Goal: Download file/media

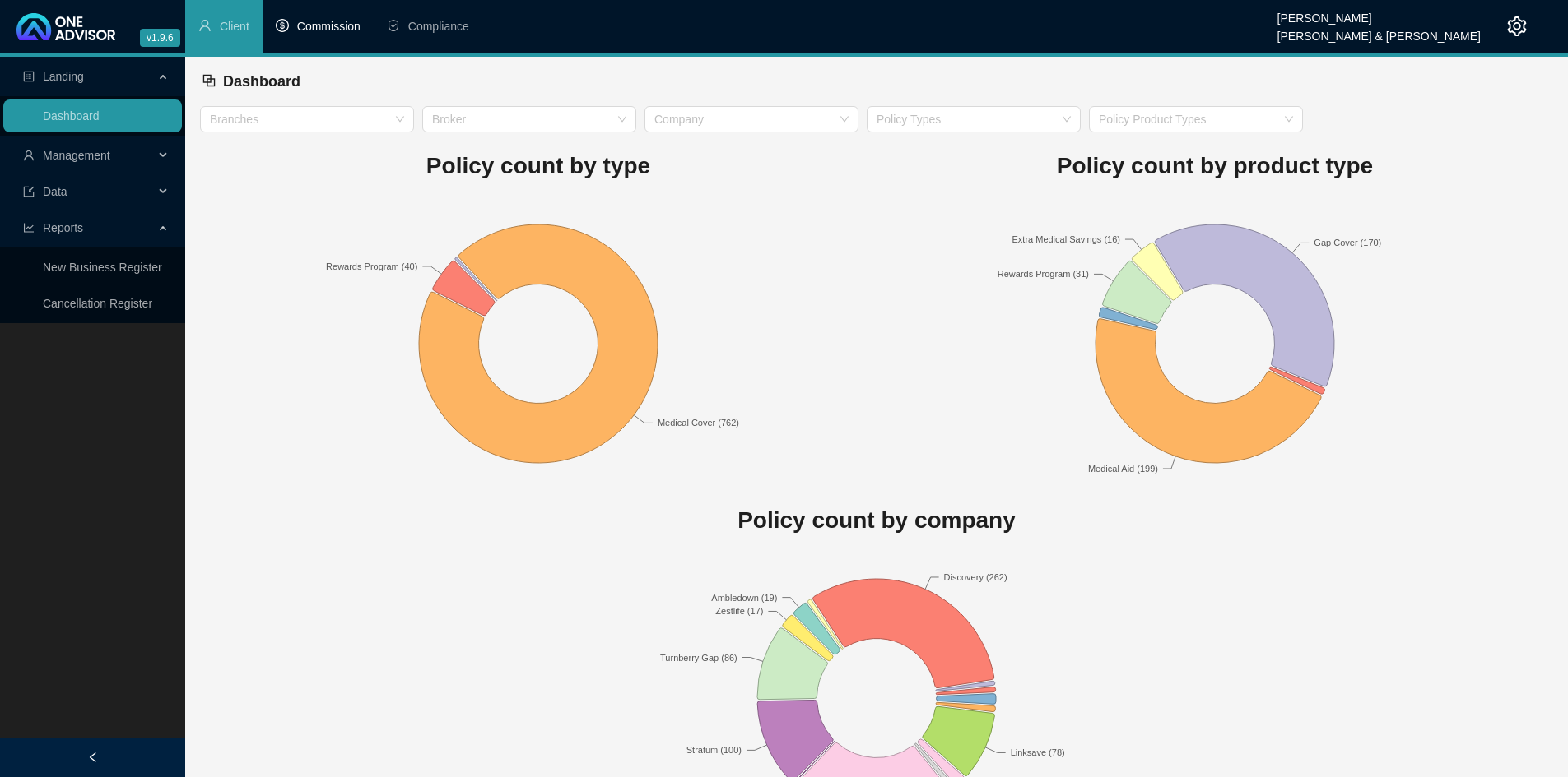
click at [317, 31] on span "Commission" at bounding box center [329, 26] width 64 height 13
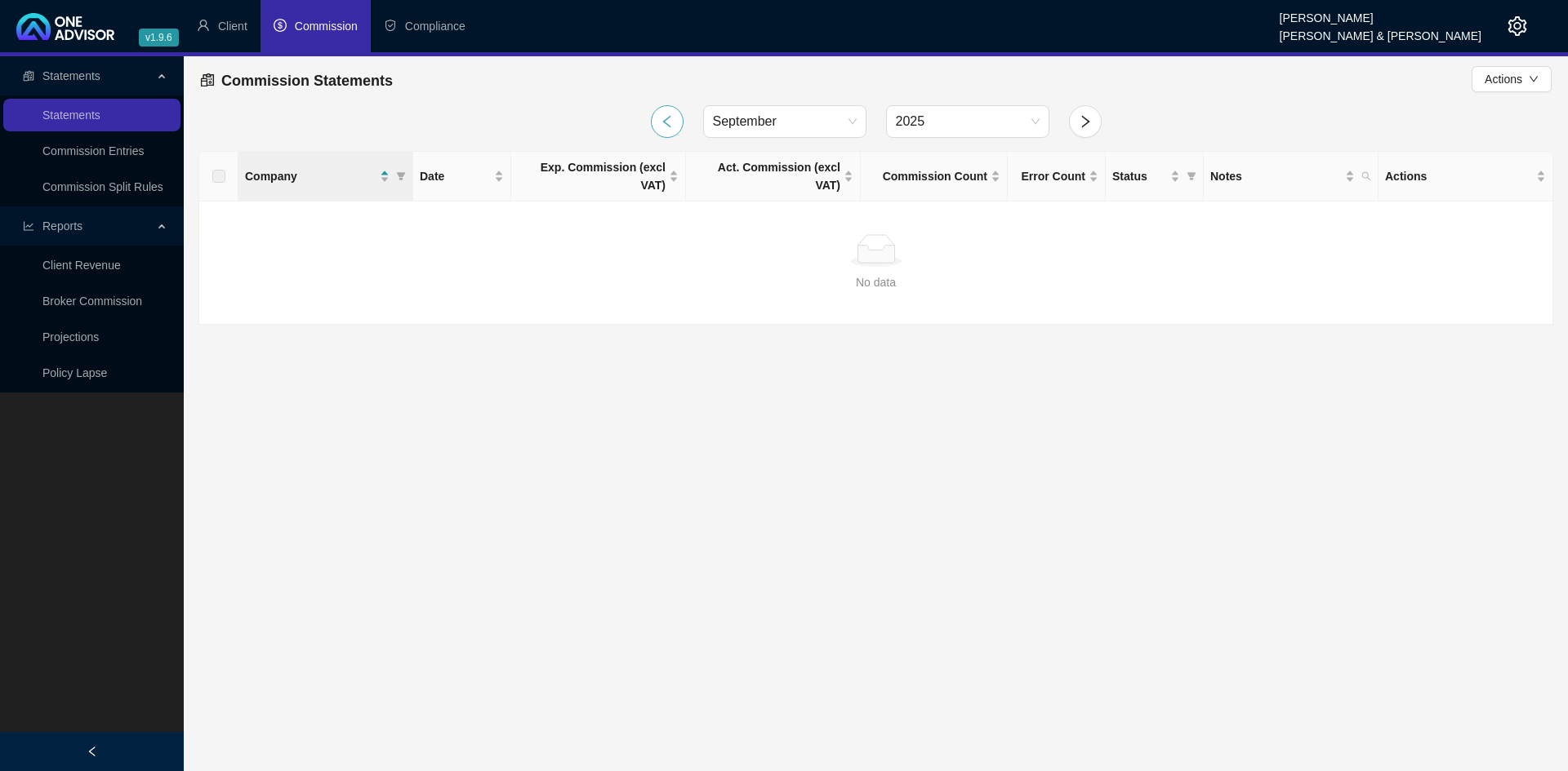
click at [661, 126] on icon "left" at bounding box center [667, 121] width 15 height 15
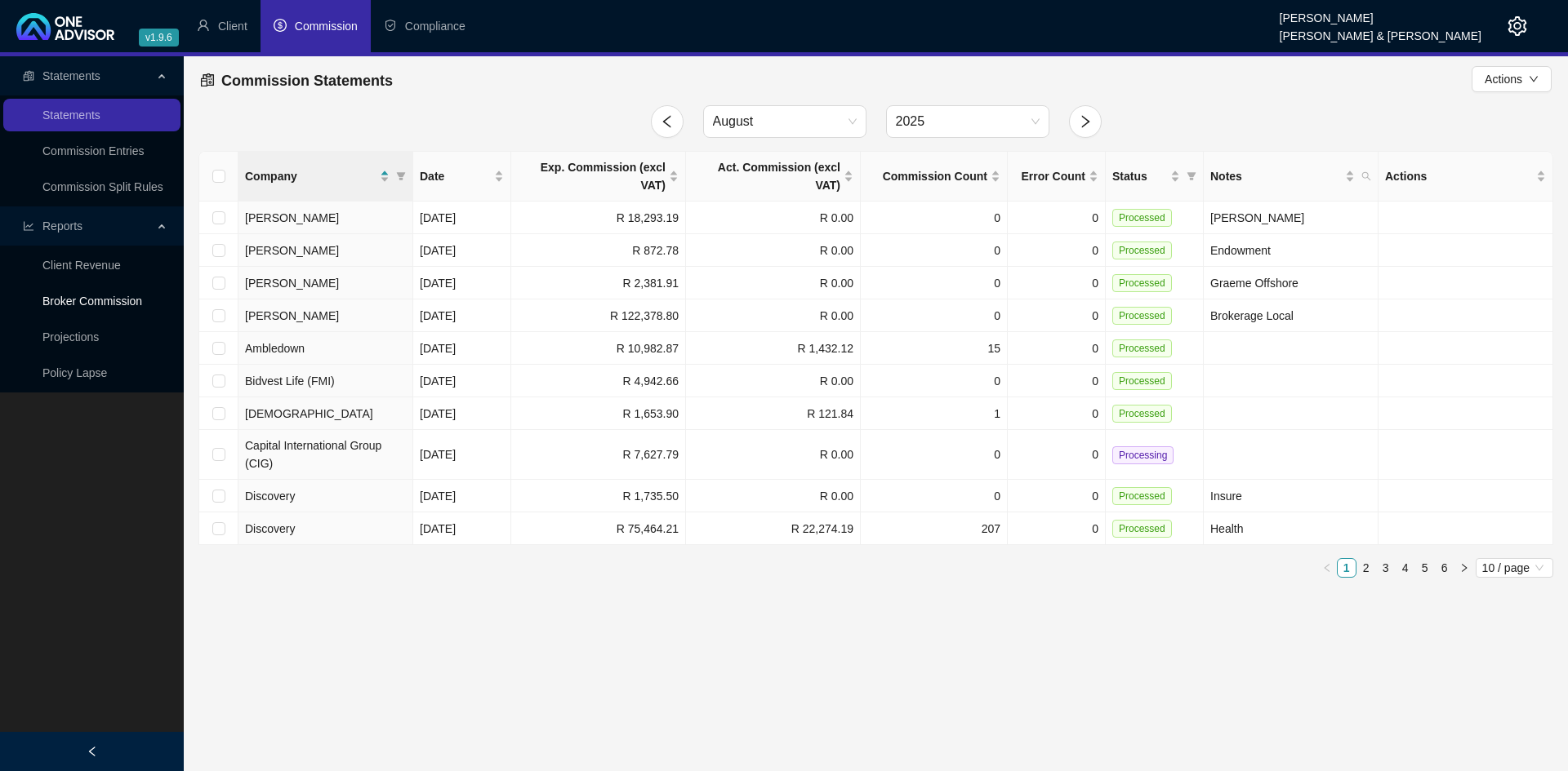
click at [123, 298] on link "Broker Commission" at bounding box center [92, 301] width 100 height 13
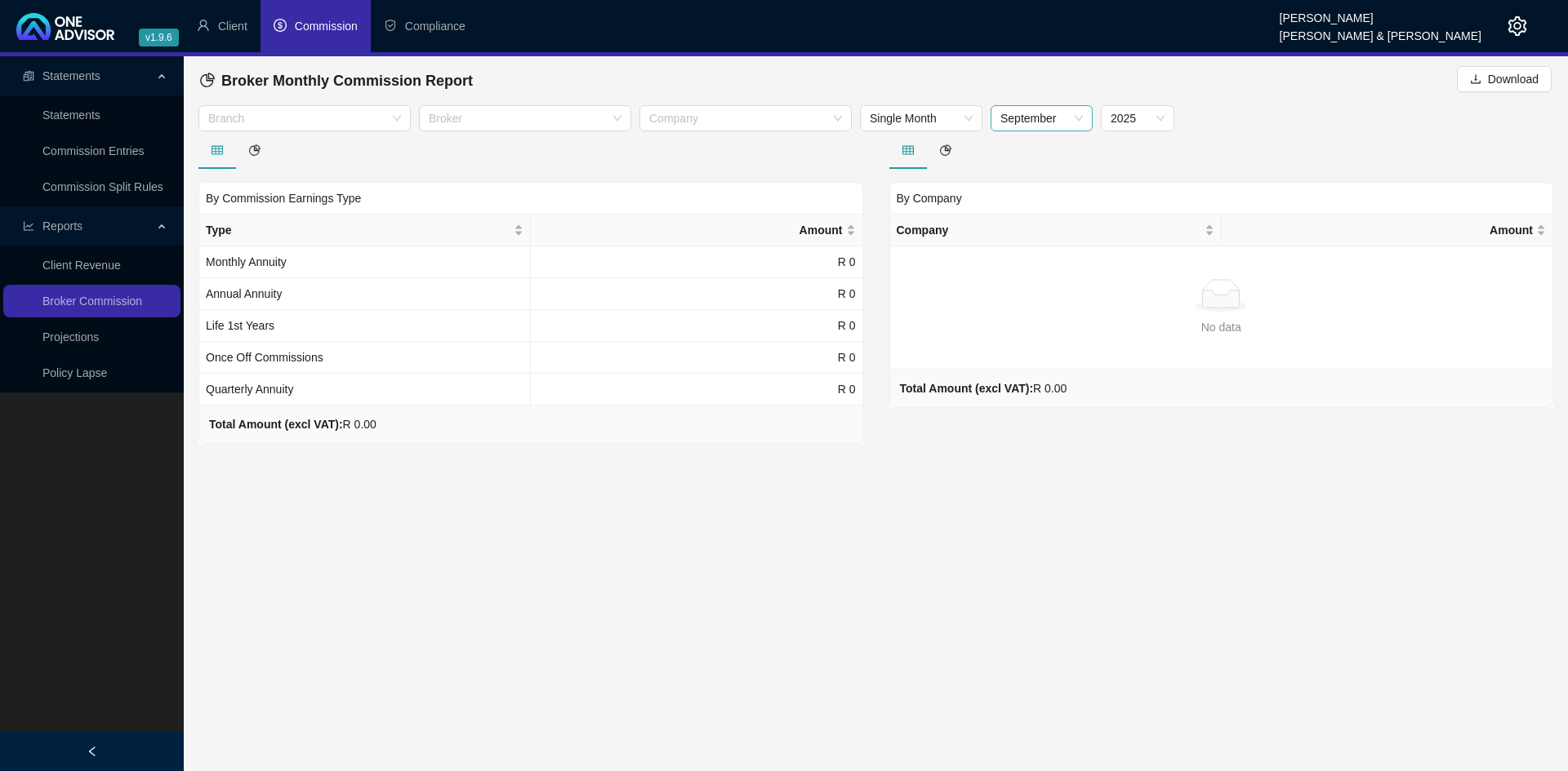
click at [1078, 117] on span "September" at bounding box center [1042, 119] width 82 height 24
click at [1032, 311] on div "August" at bounding box center [1042, 307] width 76 height 18
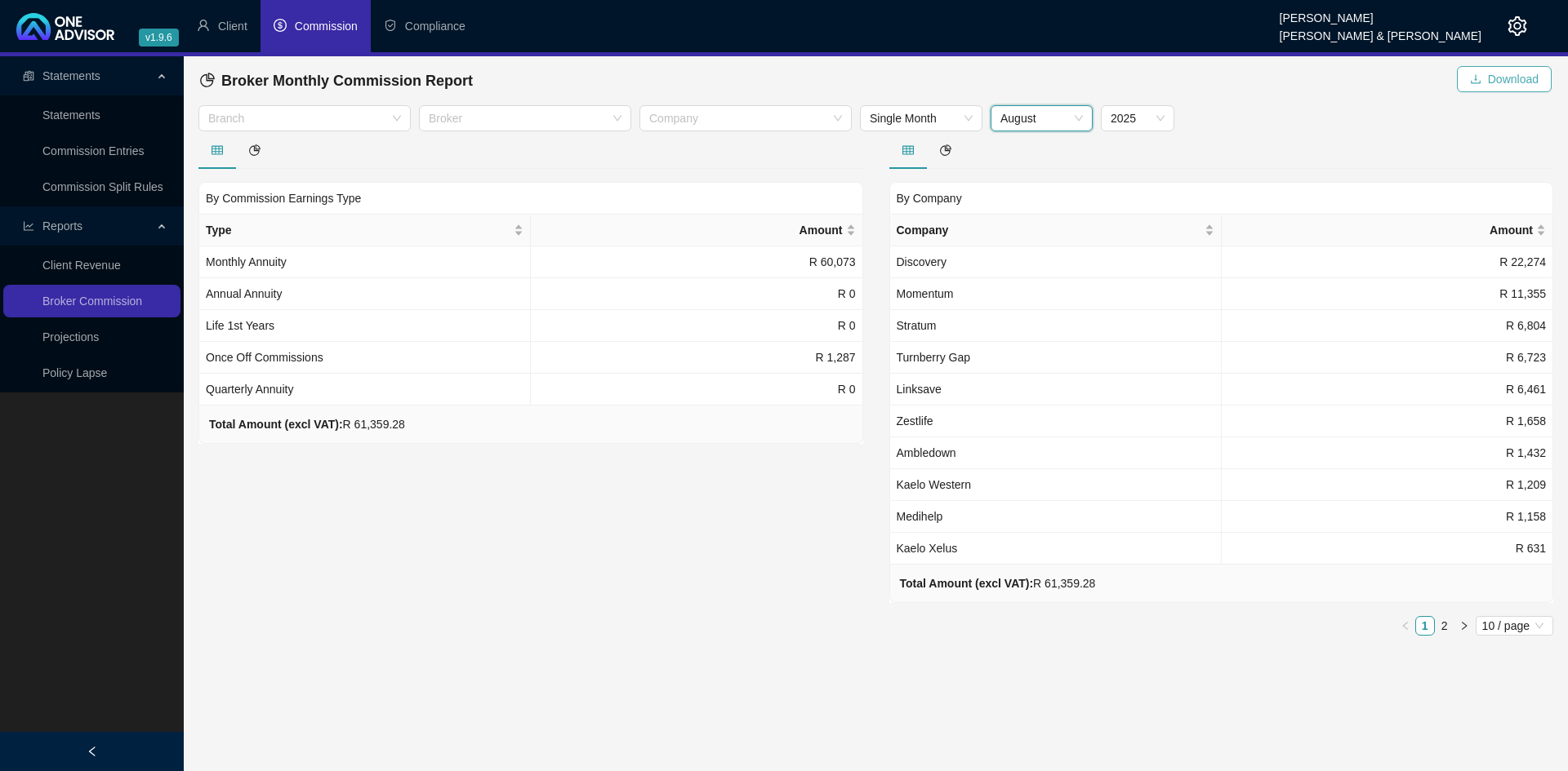
click at [1488, 87] on span "Download" at bounding box center [1513, 79] width 50 height 18
click at [1489, 79] on span "Download" at bounding box center [1513, 79] width 50 height 18
